Goal: Task Accomplishment & Management: Complete application form

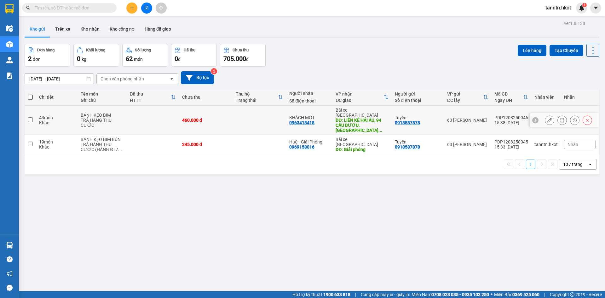
click at [127, 117] on td at bounding box center [153, 120] width 52 height 29
checkbox input "true"
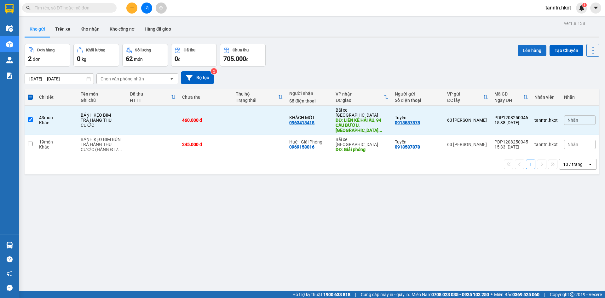
click at [525, 48] on button "Lên hàng" at bounding box center [532, 50] width 29 height 11
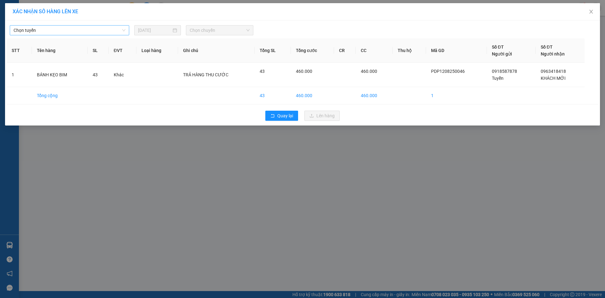
click at [120, 29] on span "Chọn tuyến" at bounding box center [70, 30] width 112 height 9
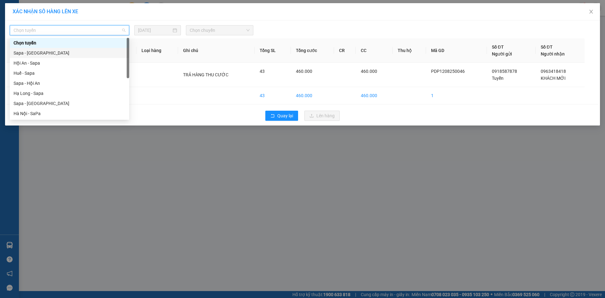
click at [114, 49] on div "Sapa - [GEOGRAPHIC_DATA]" at bounding box center [70, 52] width 112 height 7
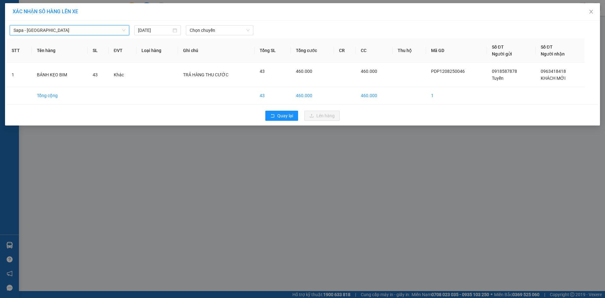
drag, startPoint x: 161, startPoint y: 29, endPoint x: 164, endPoint y: 35, distance: 6.6
click at [162, 29] on input "13/08/2025" at bounding box center [154, 30] width 33 height 7
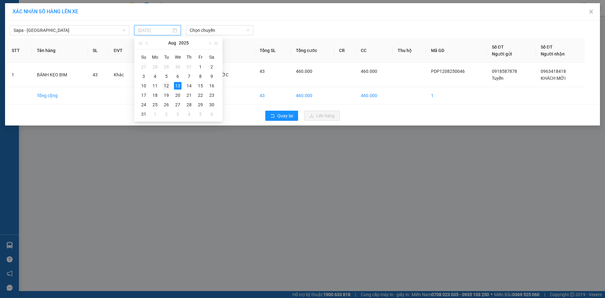
click at [168, 84] on div "12" at bounding box center [167, 86] width 8 height 8
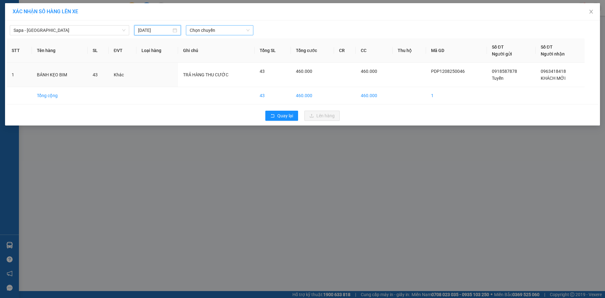
type input "12/08/2025"
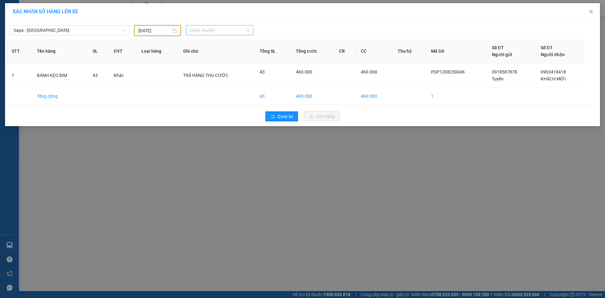
click at [217, 30] on span "Chọn chuyến" at bounding box center [220, 30] width 60 height 9
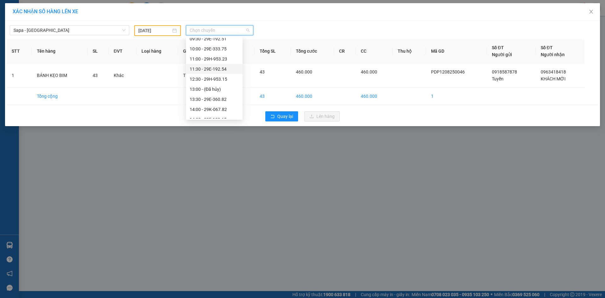
scroll to position [171, 0]
click at [214, 70] on div "22:00 - 29K-018.85" at bounding box center [214, 73] width 49 height 7
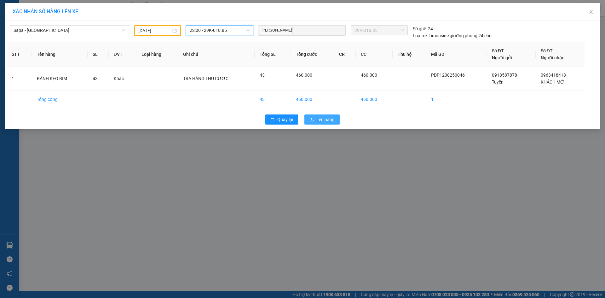
click at [323, 116] on span "Lên hàng" at bounding box center [325, 119] width 18 height 7
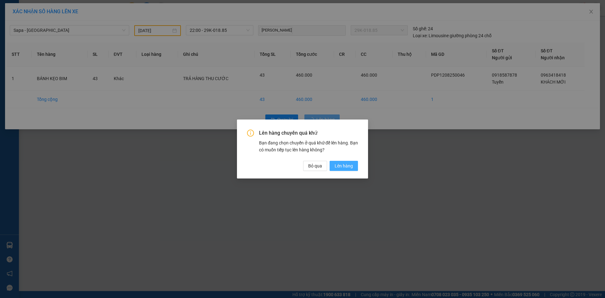
click at [349, 164] on span "Lên hàng" at bounding box center [344, 165] width 18 height 7
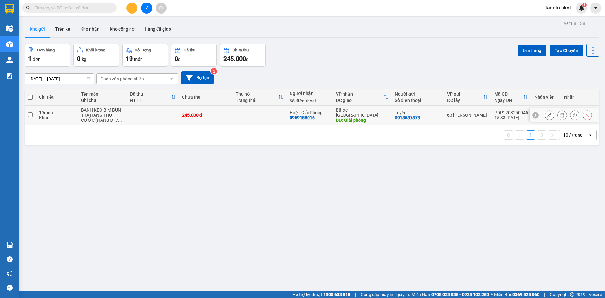
click at [259, 118] on td at bounding box center [260, 115] width 54 height 19
checkbox input "true"
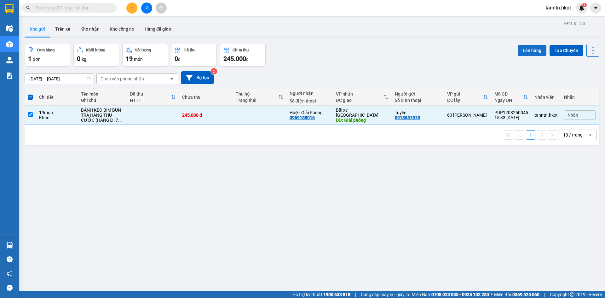
click at [530, 50] on button "Lên hàng" at bounding box center [532, 50] width 29 height 11
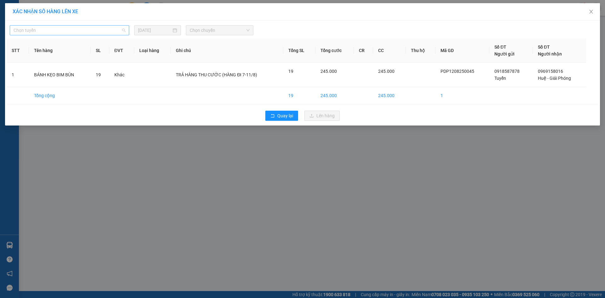
click at [113, 32] on span "Chọn tuyến" at bounding box center [70, 30] width 112 height 9
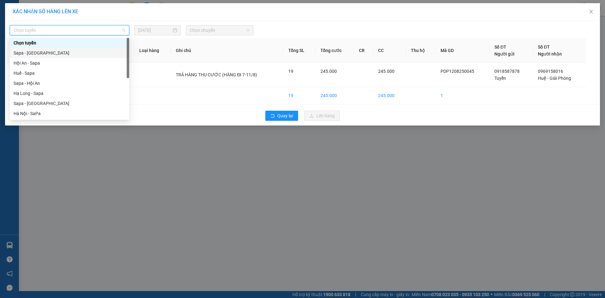
click at [106, 51] on div "Sapa - [GEOGRAPHIC_DATA]" at bounding box center [70, 52] width 112 height 7
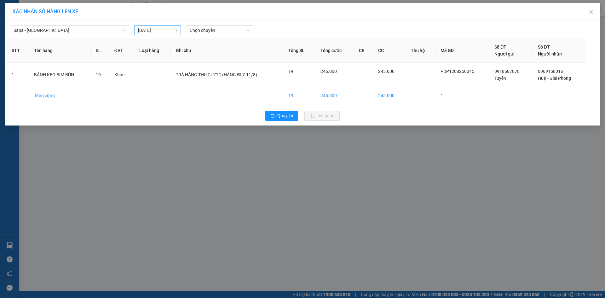
click at [174, 30] on div "13/08/2025" at bounding box center [157, 30] width 39 height 7
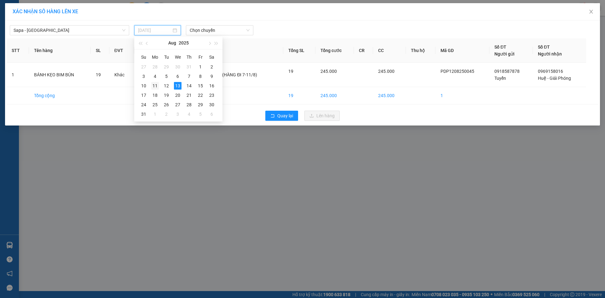
click at [155, 85] on div "11" at bounding box center [155, 86] width 8 height 8
type input "11/08/2025"
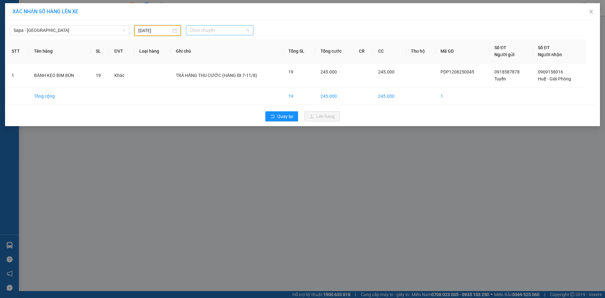
click at [212, 28] on span "Chọn chuyến" at bounding box center [220, 30] width 60 height 9
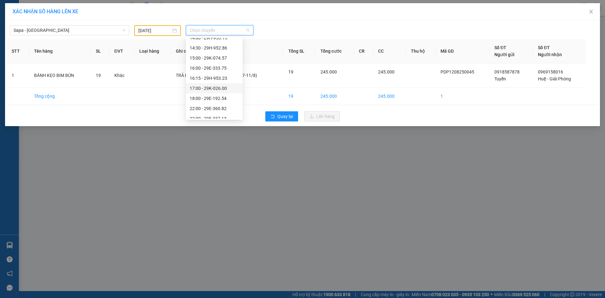
scroll to position [161, 0]
click at [213, 72] on div "22:00 - 29E-360.82" at bounding box center [214, 73] width 49 height 7
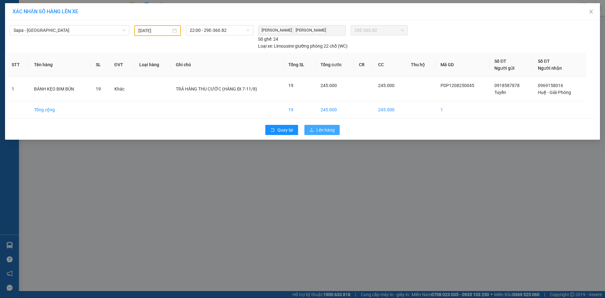
click at [319, 128] on span "Lên hàng" at bounding box center [325, 129] width 18 height 7
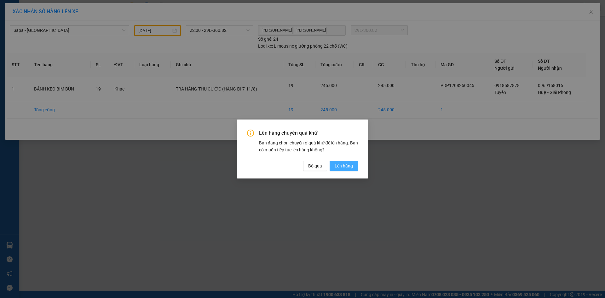
click at [346, 164] on span "Lên hàng" at bounding box center [344, 165] width 18 height 7
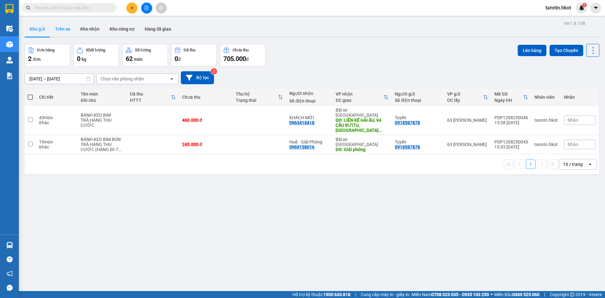
click at [67, 26] on button "Trên xe" at bounding box center [62, 28] width 25 height 15
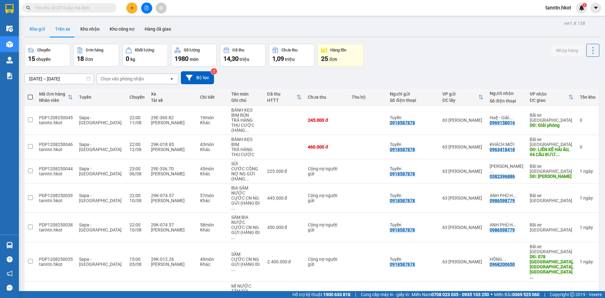
click at [40, 30] on button "Kho gửi" at bounding box center [38, 28] width 26 height 15
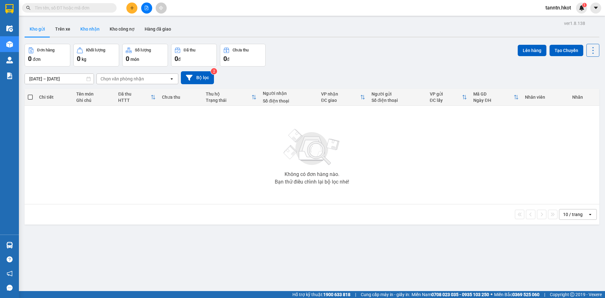
click at [91, 30] on button "Kho nhận" at bounding box center [89, 28] width 29 height 15
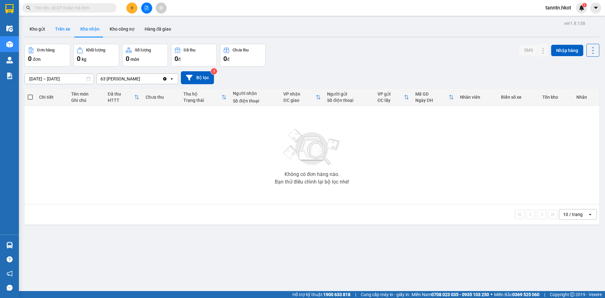
click at [62, 27] on button "Trên xe" at bounding box center [62, 28] width 25 height 15
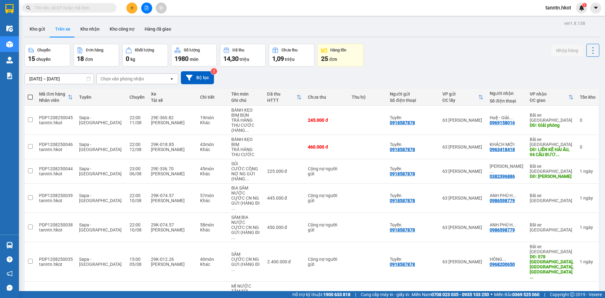
click at [115, 78] on div "Chọn văn phòng nhận" at bounding box center [122, 79] width 43 height 6
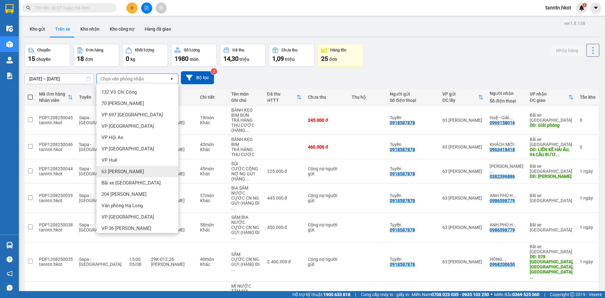
click at [123, 169] on span "63 [PERSON_NAME]" at bounding box center [122, 171] width 43 height 6
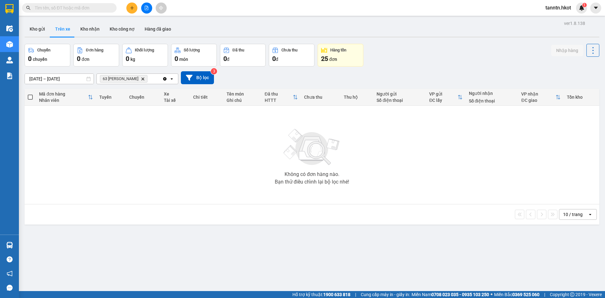
click at [59, 77] on input "[DATE] – [DATE]" at bounding box center [59, 79] width 69 height 10
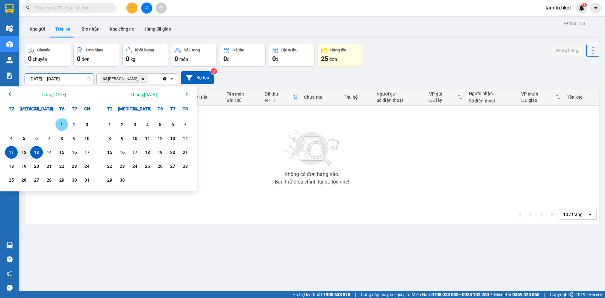
click at [61, 122] on div "1" at bounding box center [61, 125] width 9 height 8
click at [34, 153] on div "13" at bounding box center [36, 152] width 9 height 8
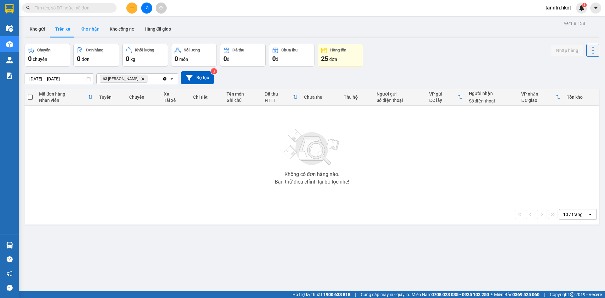
click at [84, 31] on button "Kho nhận" at bounding box center [89, 28] width 29 height 15
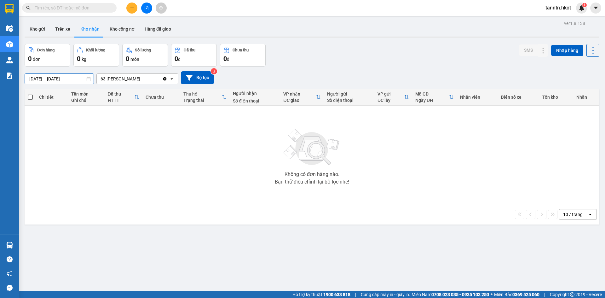
click at [53, 80] on input "[DATE] – [DATE]" at bounding box center [59, 79] width 69 height 10
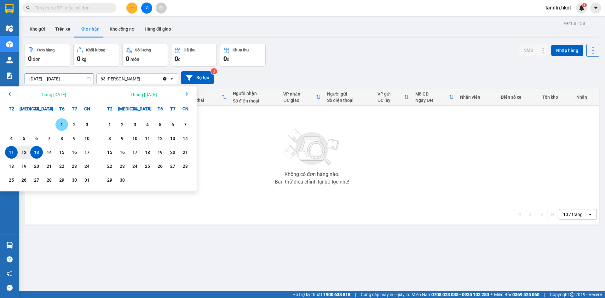
click at [64, 124] on div "1" at bounding box center [61, 125] width 9 height 8
click at [37, 154] on div "13" at bounding box center [36, 152] width 9 height 8
type input "01/08/2025 – 13/08/2025"
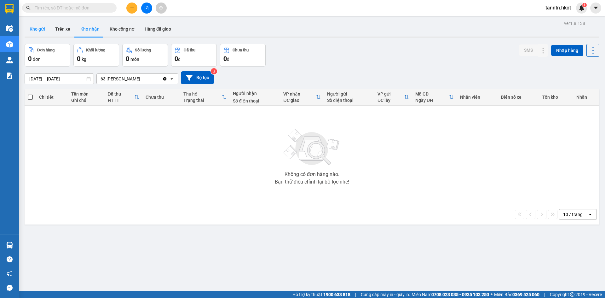
click at [39, 29] on button "Kho gửi" at bounding box center [38, 28] width 26 height 15
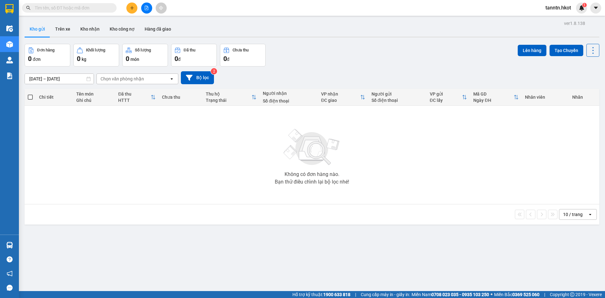
click at [95, 9] on input "text" at bounding box center [72, 7] width 74 height 7
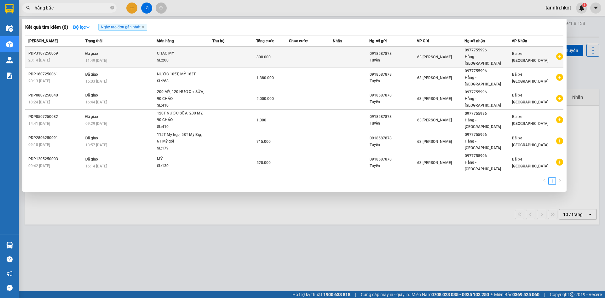
type input "hằng bắc"
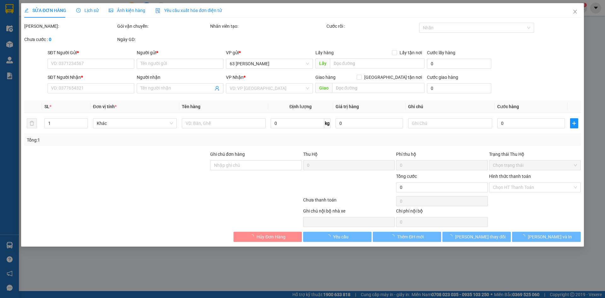
type input "0918587878"
type input "Tuyển"
type input "0977755996"
type input "Hằng - Bắc Ninh"
type input "800.000"
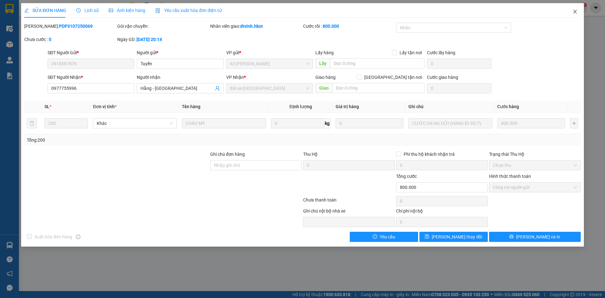
click at [576, 14] on icon "close" at bounding box center [574, 12] width 3 height 4
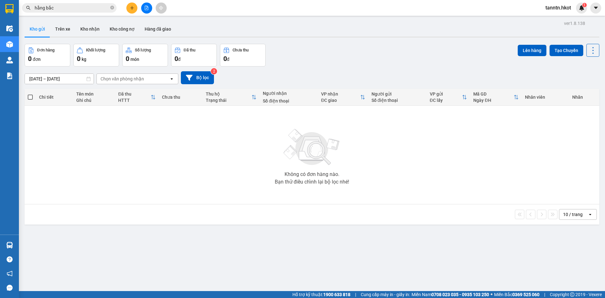
click at [89, 2] on div "Kết quả tìm kiếm ( 6 ) Bộ lọc Ngày tạo đơn gần nhất Mã ĐH Trạng thái Món hàng T…" at bounding box center [302, 8] width 605 height 16
click at [90, 7] on input "hằng bắc" at bounding box center [72, 7] width 74 height 7
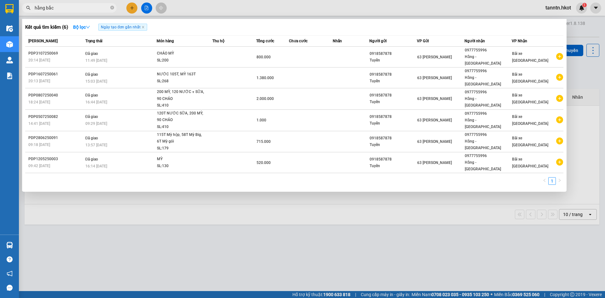
drag, startPoint x: 62, startPoint y: 7, endPoint x: 2, endPoint y: 6, distance: 59.9
click at [0, 5] on section "Kết quả tìm kiếm ( 6 ) Bộ lọc Ngày tạo đơn gần nhất Mã ĐH Trạng thái Món hàng T…" at bounding box center [302, 149] width 605 height 298
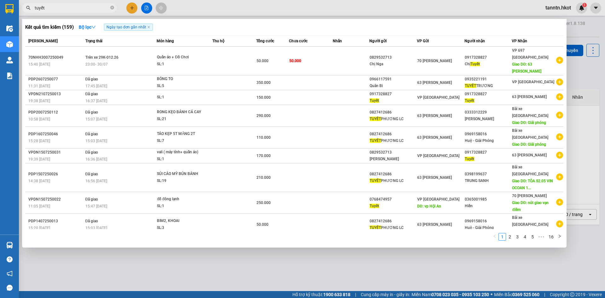
type input "tuyết"
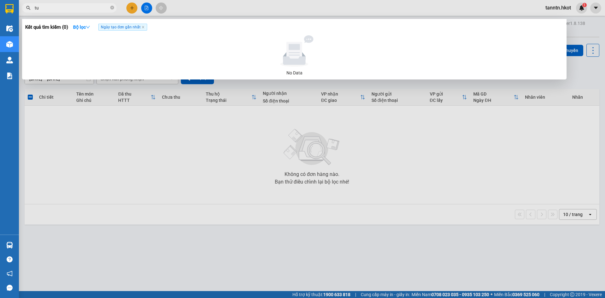
type input "t"
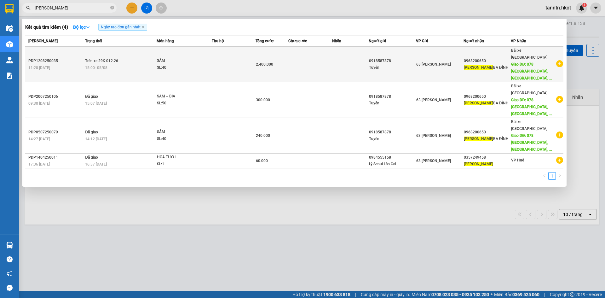
type input "[PERSON_NAME]"
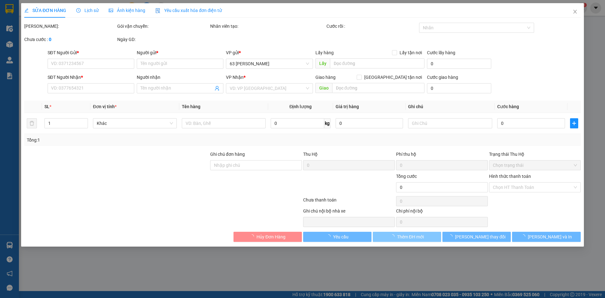
type input "0918587878"
type input "Tuyển"
type input "0968200650"
type input "[PERSON_NAME] BA ĐÌNH"
type input "078 TÂN ẤP, [GEOGRAPHIC_DATA], [GEOGRAPHIC_DATA], HN"
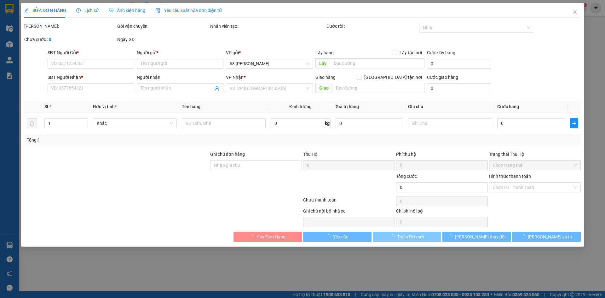
type input "2.400.000"
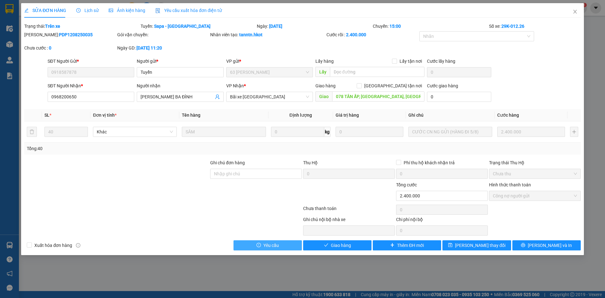
click at [282, 246] on button "Yêu cầu" at bounding box center [268, 245] width 68 height 10
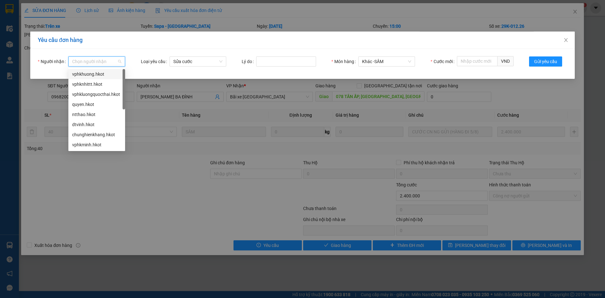
click at [91, 59] on input "Người nhận" at bounding box center [94, 61] width 45 height 9
click at [91, 123] on div "dtvinh.hkot" at bounding box center [96, 124] width 49 height 7
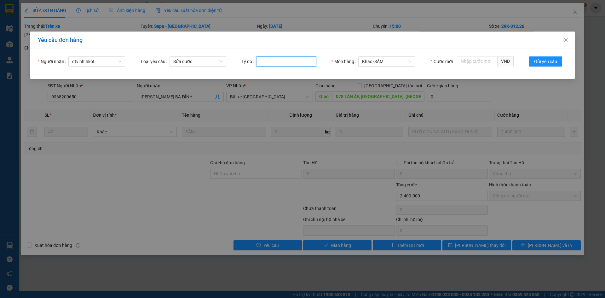
click at [265, 61] on input "Lý do" at bounding box center [286, 61] width 60 height 10
type input "ghi nhầm tiền"
click at [480, 62] on input "Cước mới" at bounding box center [477, 61] width 41 height 10
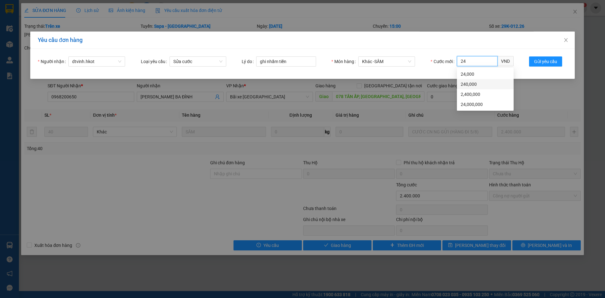
click at [482, 84] on div "240,000" at bounding box center [485, 84] width 57 height 10
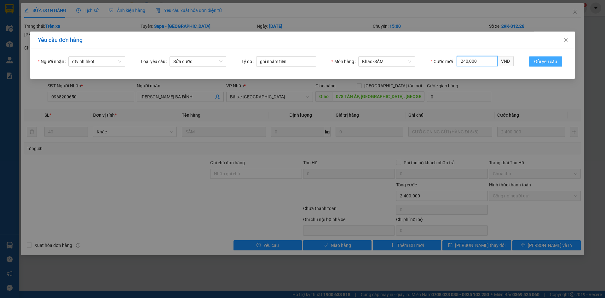
type input "240,000"
click at [551, 62] on span "Gửi yêu cầu" at bounding box center [545, 61] width 23 height 7
